Goal: Obtain resource: Download file/media

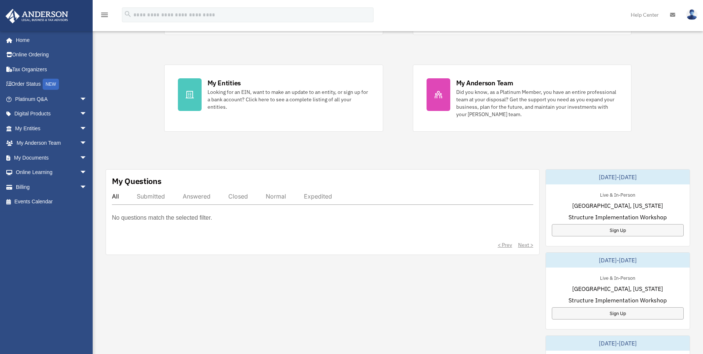
scroll to position [148, 0]
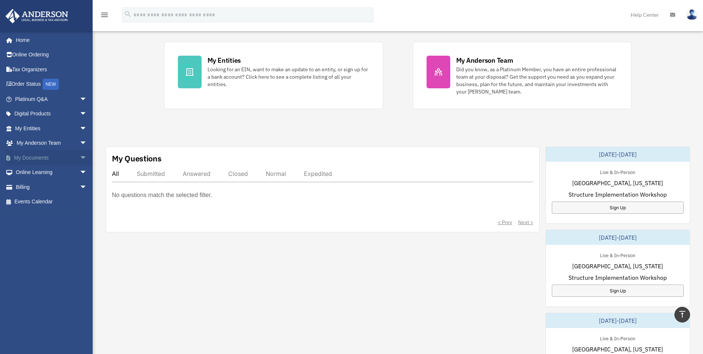
click at [44, 154] on link "My Documents arrow_drop_down" at bounding box center [51, 157] width 93 height 15
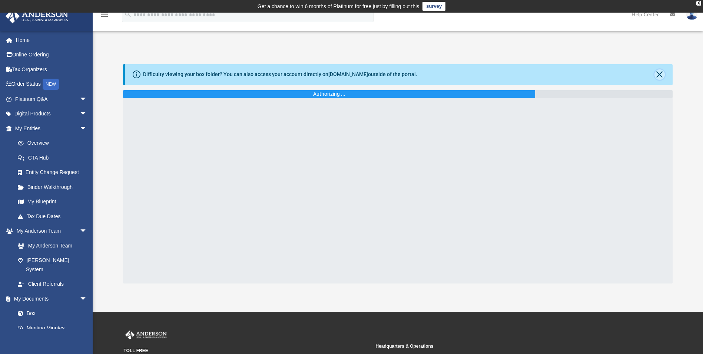
click at [657, 74] on button "Close" at bounding box center [659, 74] width 10 height 10
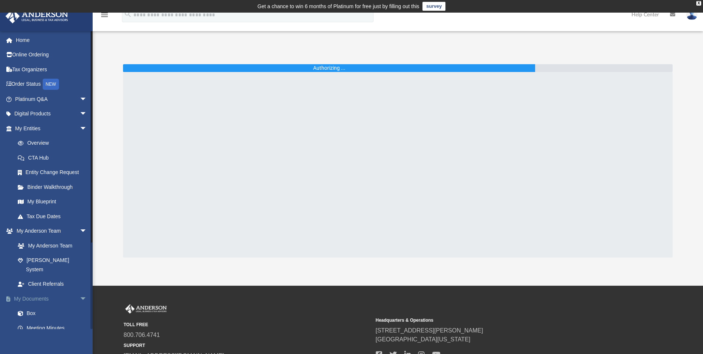
click at [33, 291] on link "My Documents arrow_drop_down" at bounding box center [51, 298] width 93 height 15
click at [34, 306] on link "Box" at bounding box center [54, 313] width 88 height 15
click at [33, 306] on link "Box" at bounding box center [54, 313] width 88 height 15
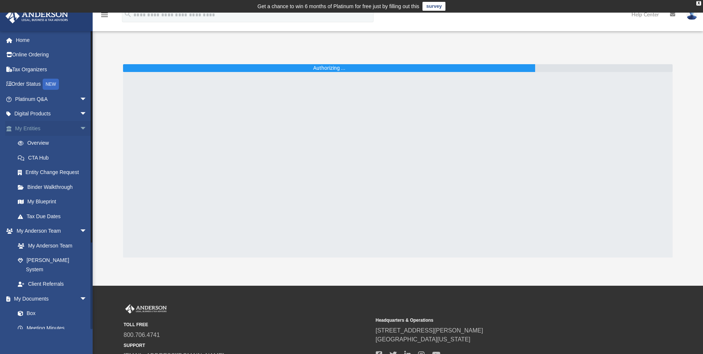
click at [33, 128] on link "My Entities arrow_drop_down" at bounding box center [51, 128] width 93 height 15
click at [36, 141] on link "Overview" at bounding box center [54, 143] width 88 height 15
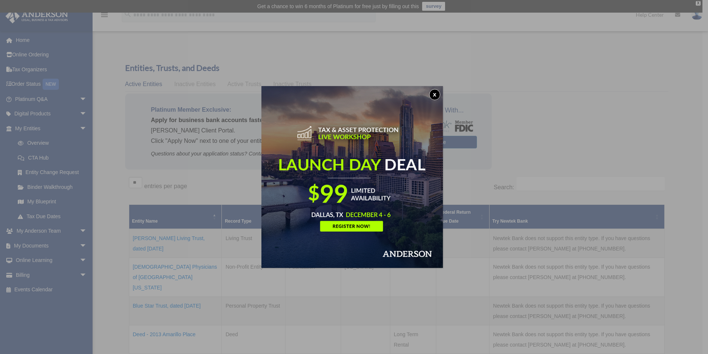
click at [439, 92] on button "x" at bounding box center [434, 94] width 11 height 11
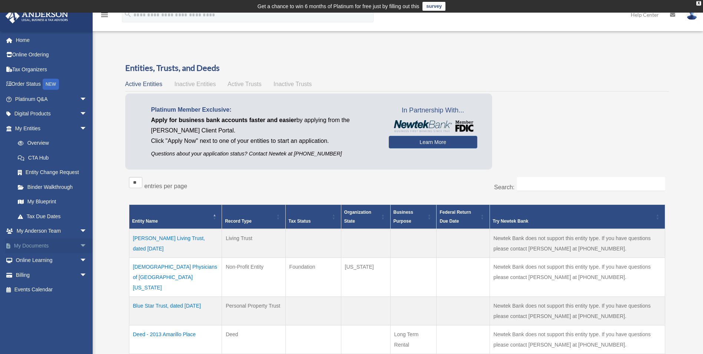
click at [36, 246] on link "My Documents arrow_drop_down" at bounding box center [51, 245] width 93 height 15
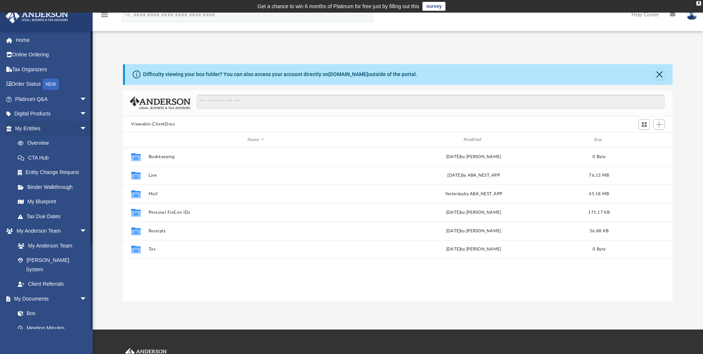
scroll to position [163, 544]
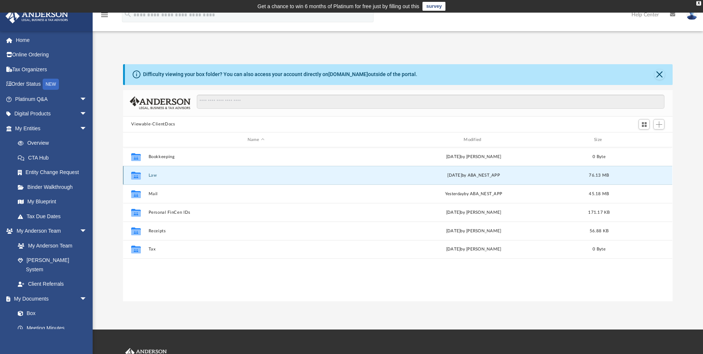
click at [163, 176] on button "Law" at bounding box center [256, 175] width 215 height 5
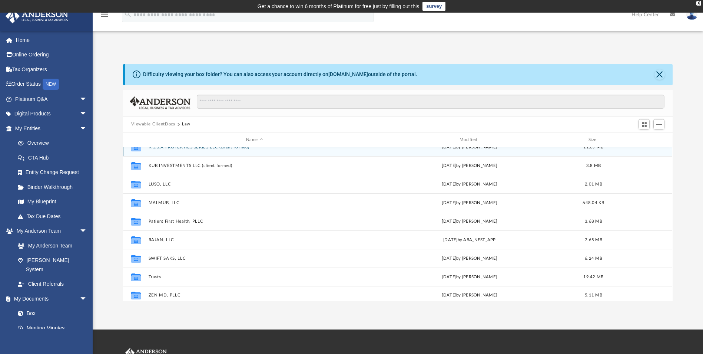
scroll to position [69, 0]
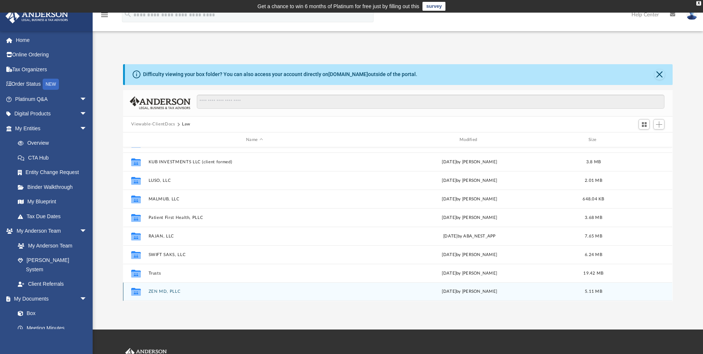
click at [460, 295] on div "Collaborated Folder ZEN MD, PLLC Tue Sep 9 2025 by Gerald Higgins 5.11 MB" at bounding box center [397, 291] width 549 height 19
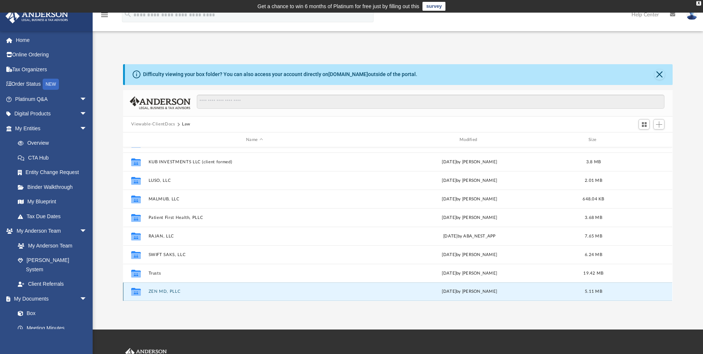
click at [460, 292] on div "Tue Sep 9 2025 by Gerald Higgins" at bounding box center [470, 291] width 212 height 7
click at [460, 291] on div "Tue Sep 9 2025 by Gerald Higgins" at bounding box center [470, 291] width 212 height 7
click at [461, 291] on div "Tue Sep 9 2025 by Gerald Higgins" at bounding box center [470, 291] width 212 height 7
click at [166, 292] on button "ZEN MD, PLLC" at bounding box center [255, 291] width 212 height 5
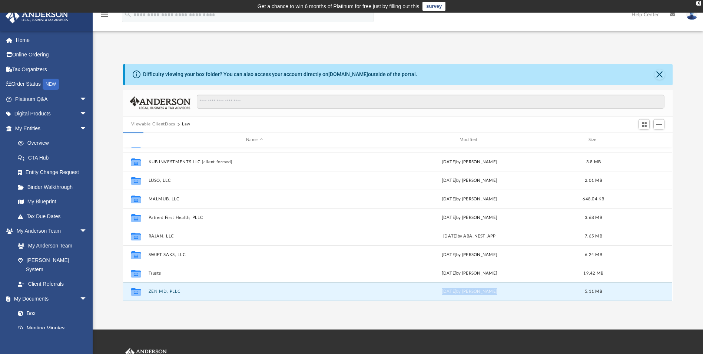
scroll to position [0, 0]
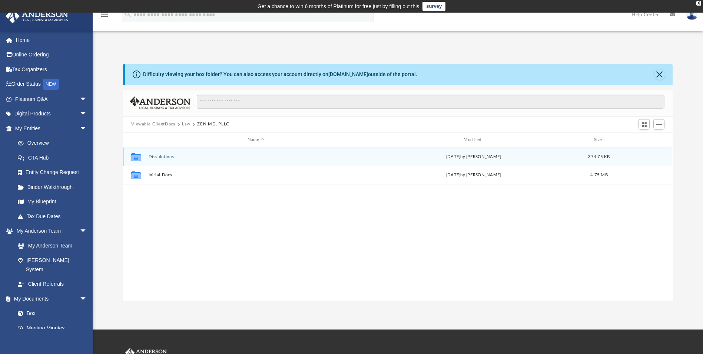
click at [170, 153] on div "Collaborated Folder Dissolutions Tue Sep 9 2025 by Gerald Higgins 374.75 KB" at bounding box center [397, 156] width 549 height 19
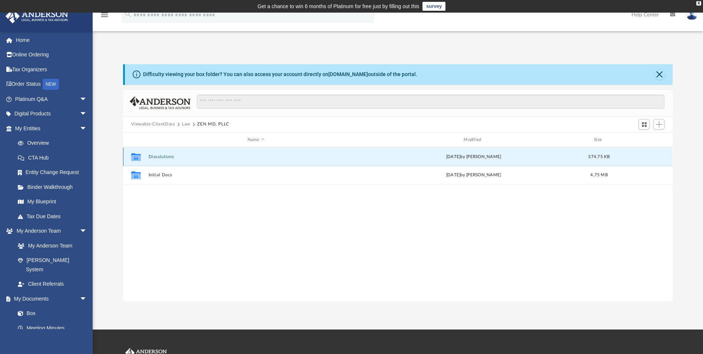
click at [167, 157] on button "Dissolutions" at bounding box center [256, 156] width 215 height 5
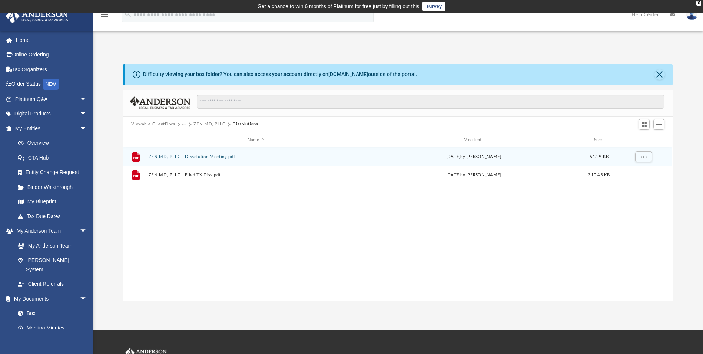
click at [201, 155] on button "ZEN MD, PLLC - Dissolution Meeting.pdf" at bounding box center [256, 156] width 215 height 5
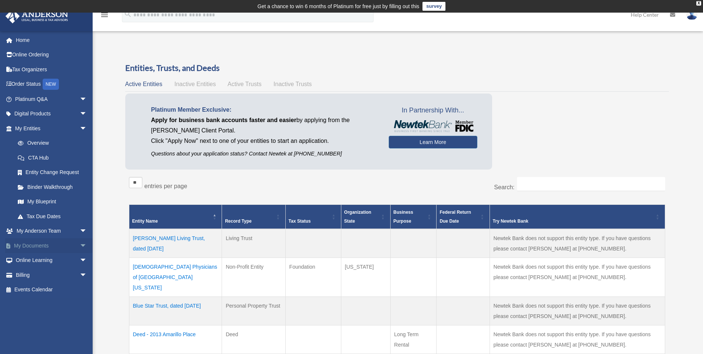
click at [41, 246] on link "My Documents arrow_drop_down" at bounding box center [51, 245] width 93 height 15
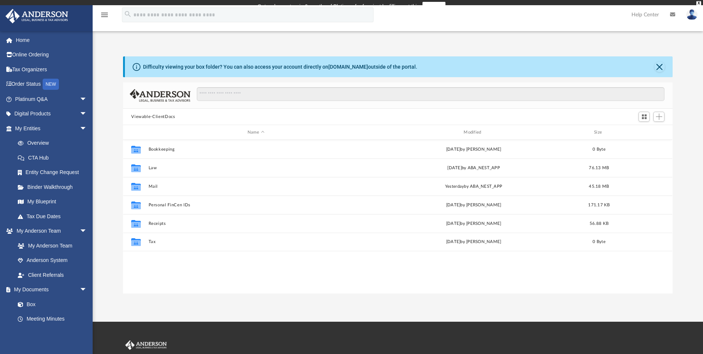
scroll to position [163, 544]
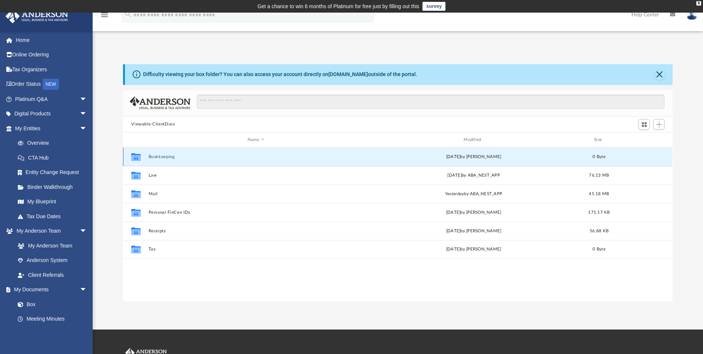
click at [156, 155] on button "Bookkeeping" at bounding box center [256, 156] width 215 height 5
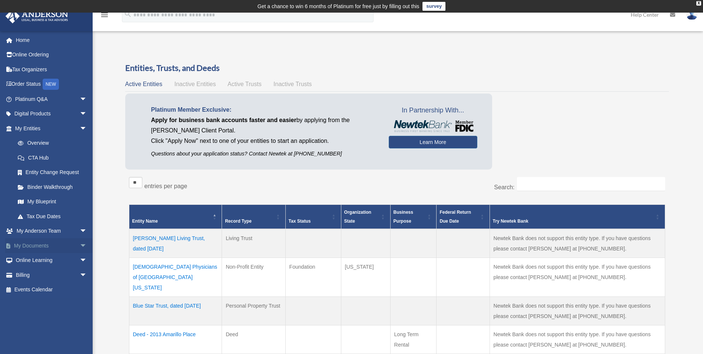
click at [42, 249] on link "My Documents arrow_drop_down" at bounding box center [51, 245] width 93 height 15
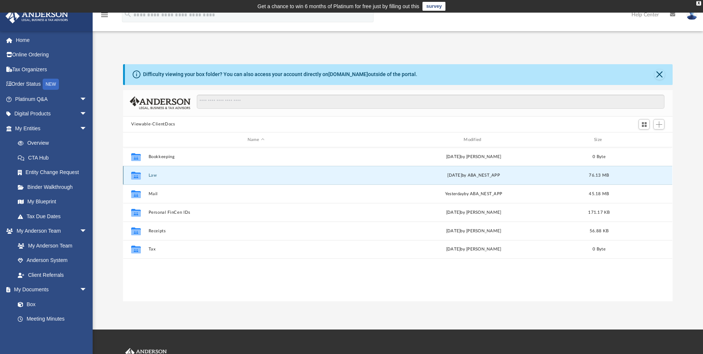
click at [153, 177] on button "Law" at bounding box center [256, 175] width 215 height 5
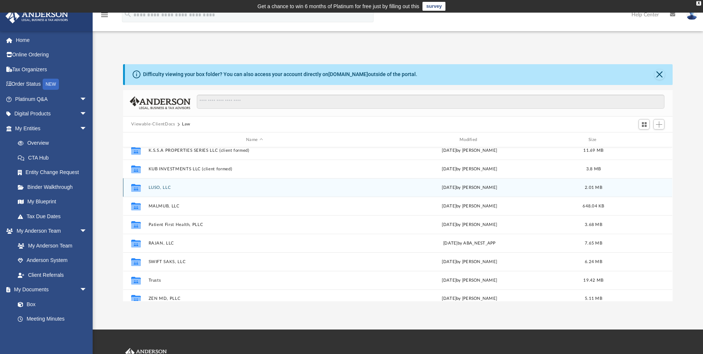
scroll to position [69, 0]
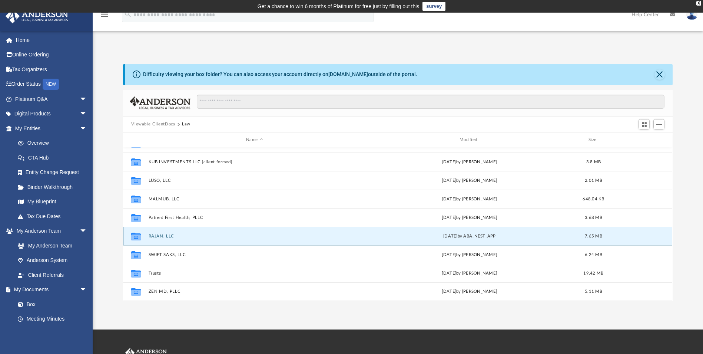
click at [163, 238] on button "RAJAN, LLC" at bounding box center [255, 235] width 212 height 5
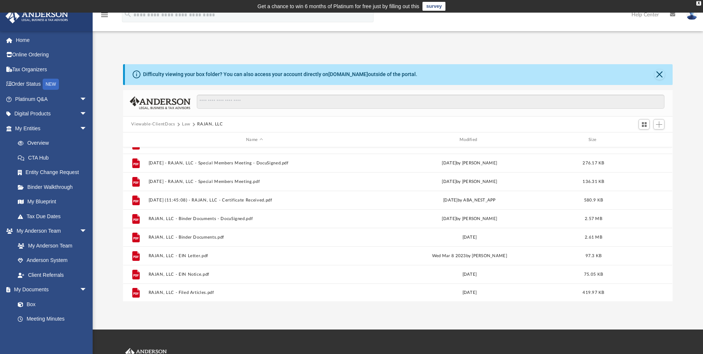
scroll to position [87, 0]
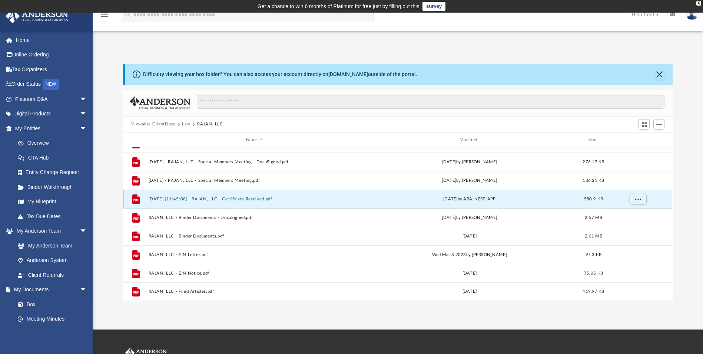
click at [214, 198] on button "2025.09.22 (11:45:08) - RAJAN, LLC - Certificate Received.pdf" at bounding box center [255, 198] width 212 height 5
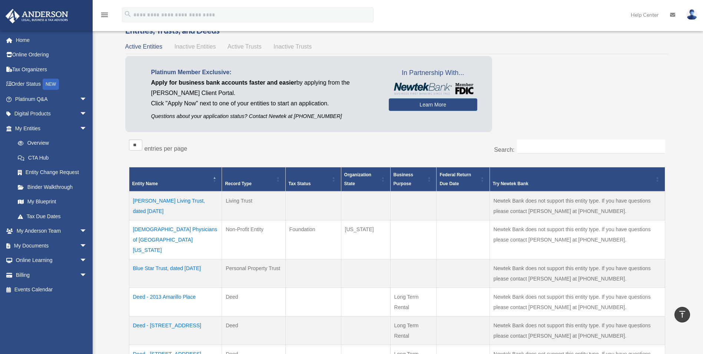
scroll to position [37, 0]
click at [46, 245] on link "My Documents arrow_drop_down" at bounding box center [51, 245] width 93 height 15
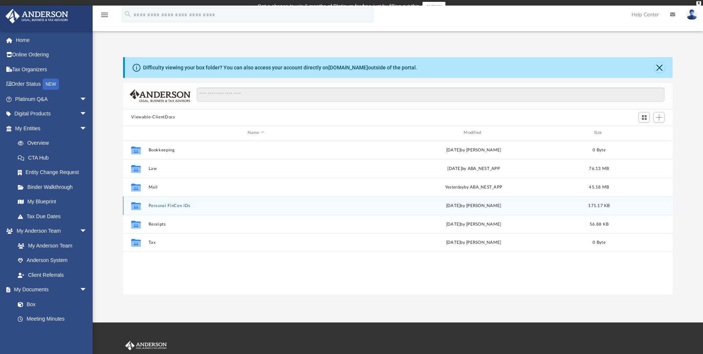
scroll to position [163, 544]
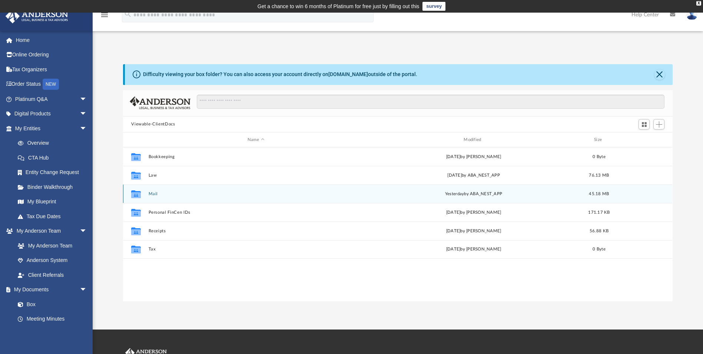
click at [159, 195] on button "Mail" at bounding box center [256, 193] width 215 height 5
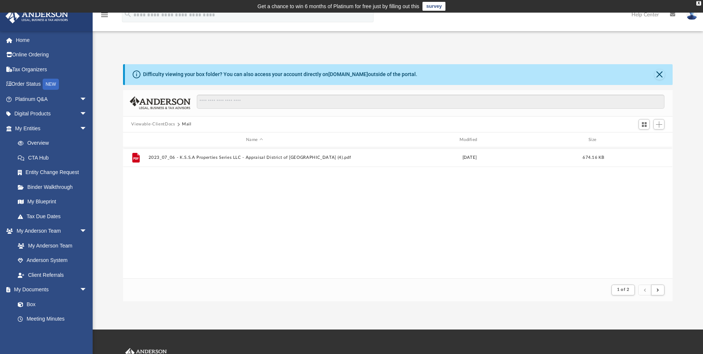
scroll to position [0, 0]
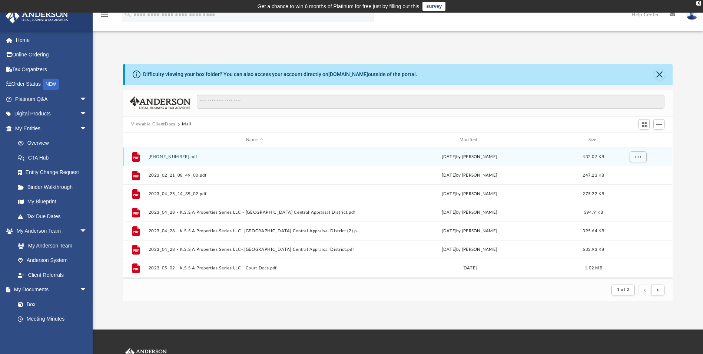
click at [170, 153] on div "File [PHONE_NUMBER].pdf [DATE] by [PERSON_NAME] 432.07 KB" at bounding box center [397, 156] width 549 height 19
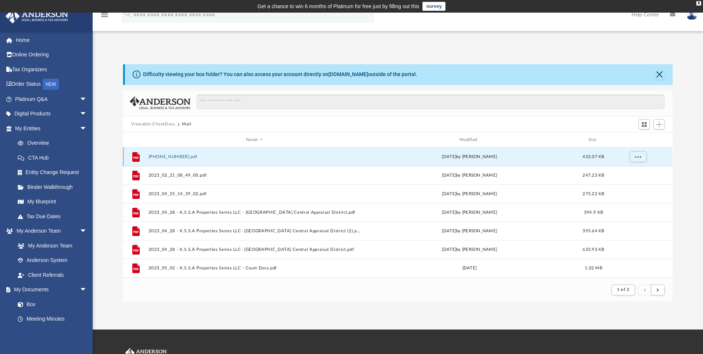
click at [171, 161] on div "File [PHONE_NUMBER].pdf [DATE] by [PERSON_NAME] 432.07 KB" at bounding box center [397, 156] width 549 height 19
click at [163, 155] on button "[PHONE_NUMBER].pdf" at bounding box center [255, 156] width 212 height 5
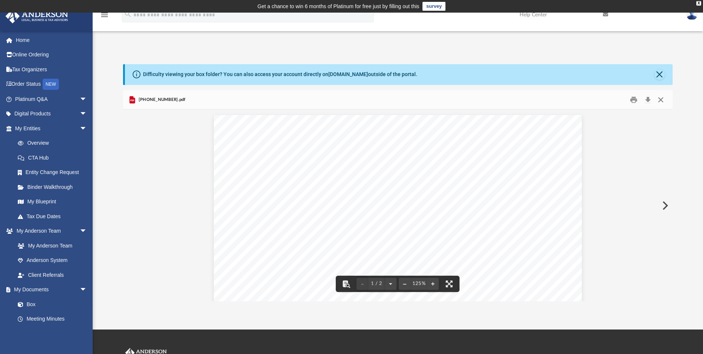
click at [662, 102] on button "Close" at bounding box center [660, 99] width 13 height 11
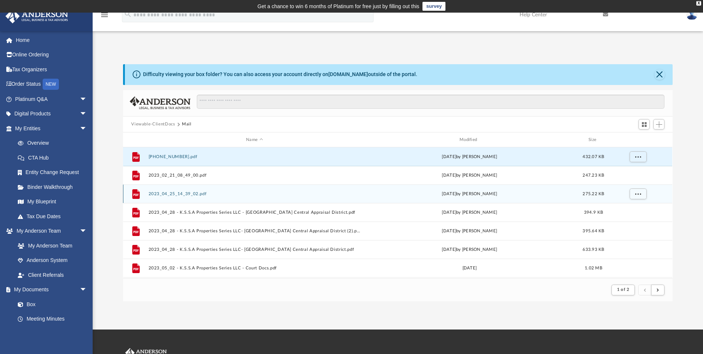
scroll to position [37, 0]
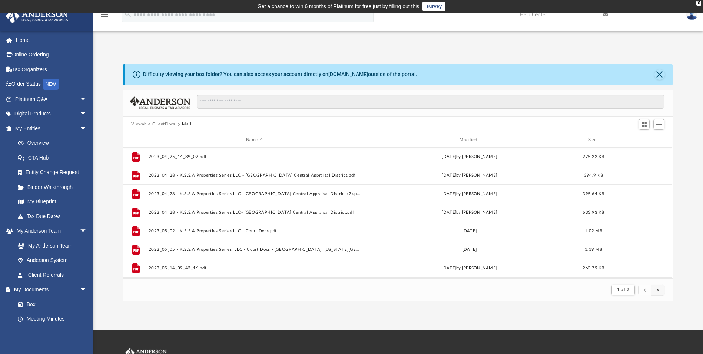
click at [661, 285] on button "submit" at bounding box center [657, 289] width 13 height 11
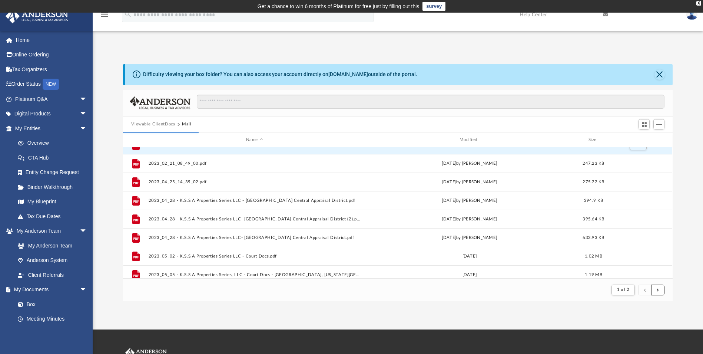
scroll to position [0, 0]
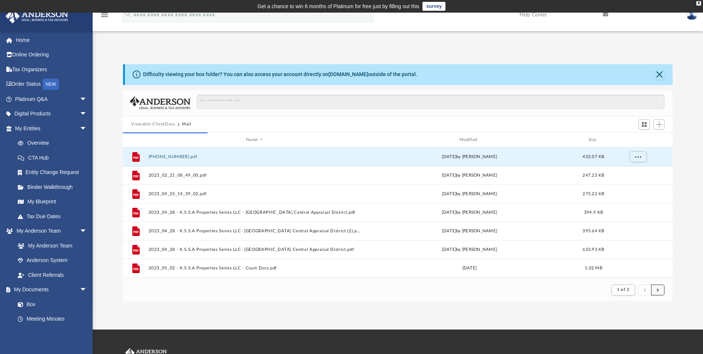
click at [658, 290] on span "submit" at bounding box center [658, 289] width 2 height 4
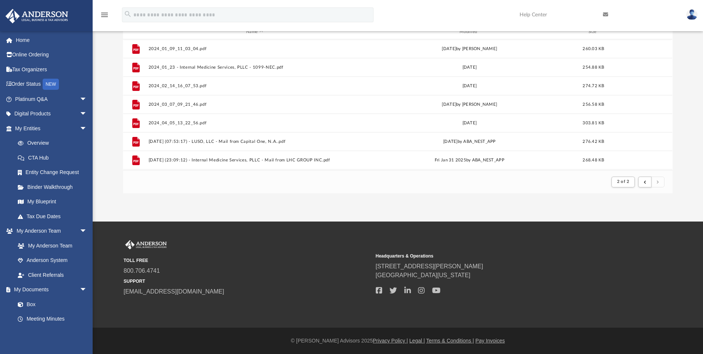
click at [655, 181] on button "submit" at bounding box center [657, 181] width 13 height 11
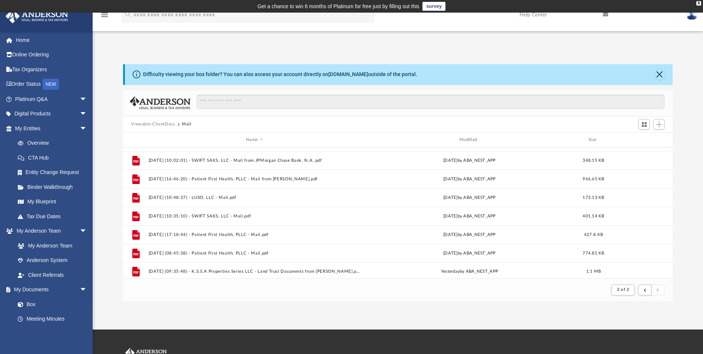
scroll to position [684, 0]
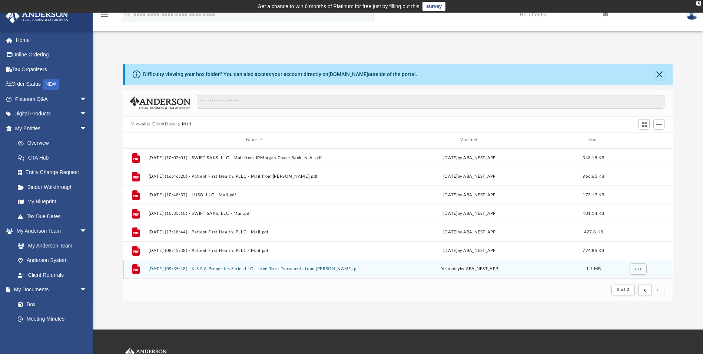
click at [301, 269] on button "[DATE] (09:35:48) - K.S.S.A Properties Series LLC - Land Trust Documents from […" at bounding box center [255, 268] width 212 height 5
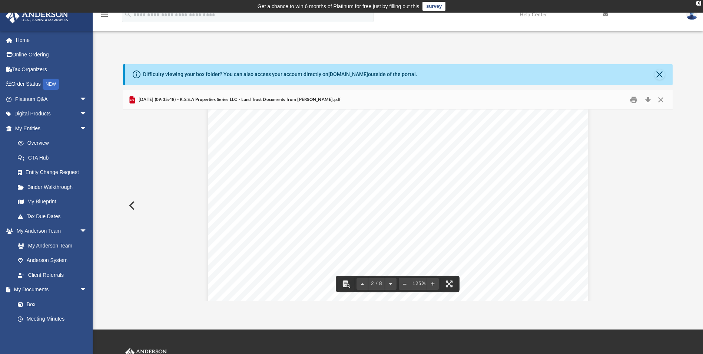
scroll to position [0, 0]
click at [635, 98] on button "Print" at bounding box center [633, 99] width 15 height 11
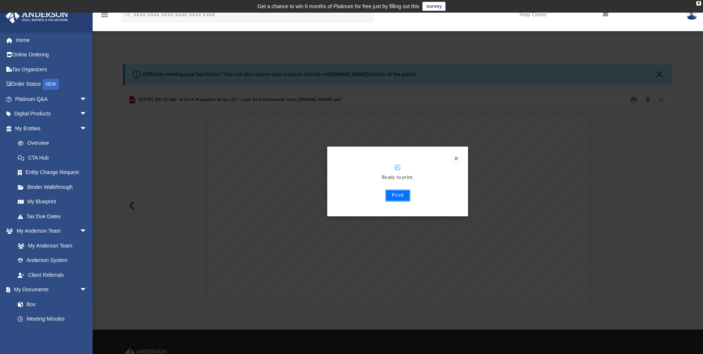
click at [392, 195] on button "Print" at bounding box center [397, 195] width 25 height 12
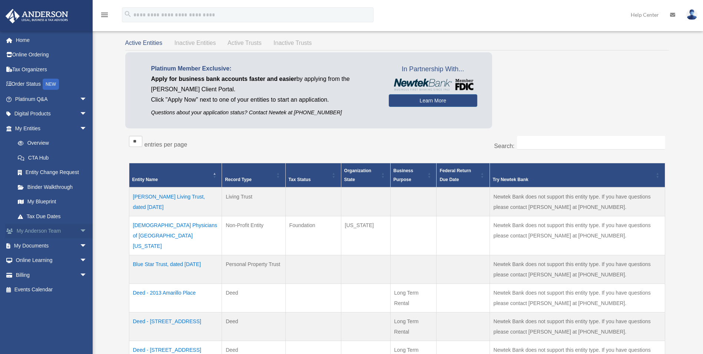
scroll to position [37, 0]
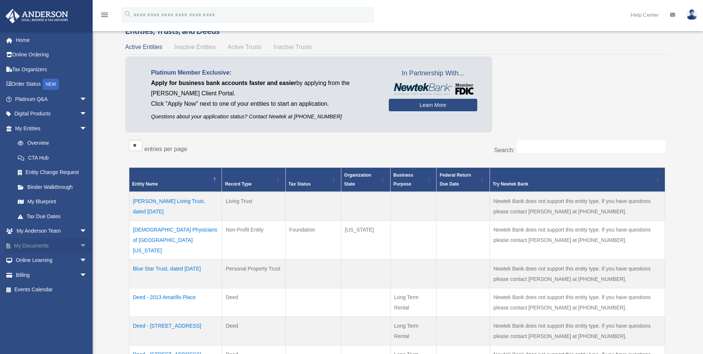
click at [39, 245] on link "My Documents arrow_drop_down" at bounding box center [51, 245] width 93 height 15
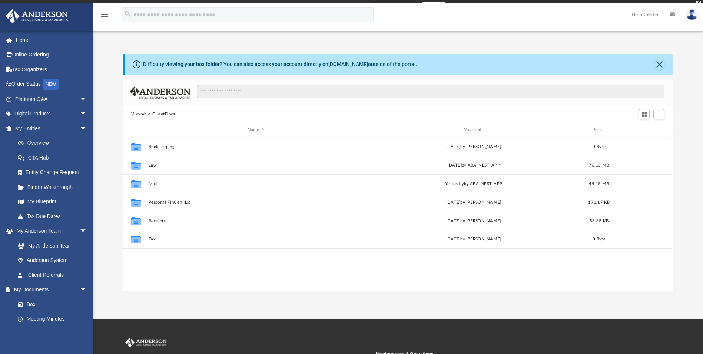
scroll to position [163, 544]
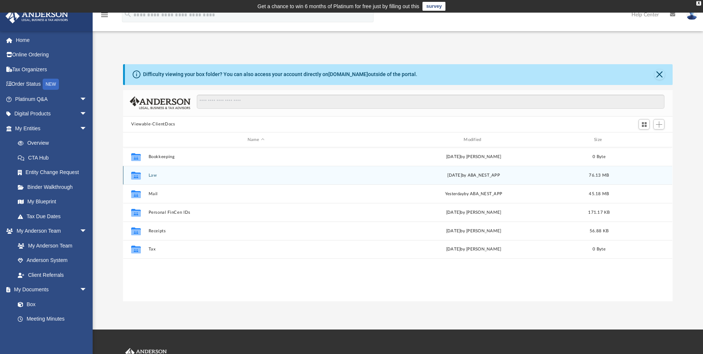
click at [147, 173] on div "Collaborated Folder Law Mon Sep 22 2025 by ABA_NEST_APP 76.13 MB" at bounding box center [397, 175] width 549 height 19
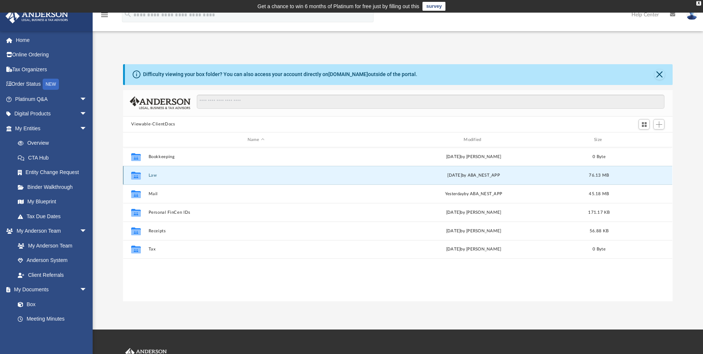
click at [153, 175] on button "Law" at bounding box center [256, 175] width 215 height 5
